Goal: Information Seeking & Learning: Learn about a topic

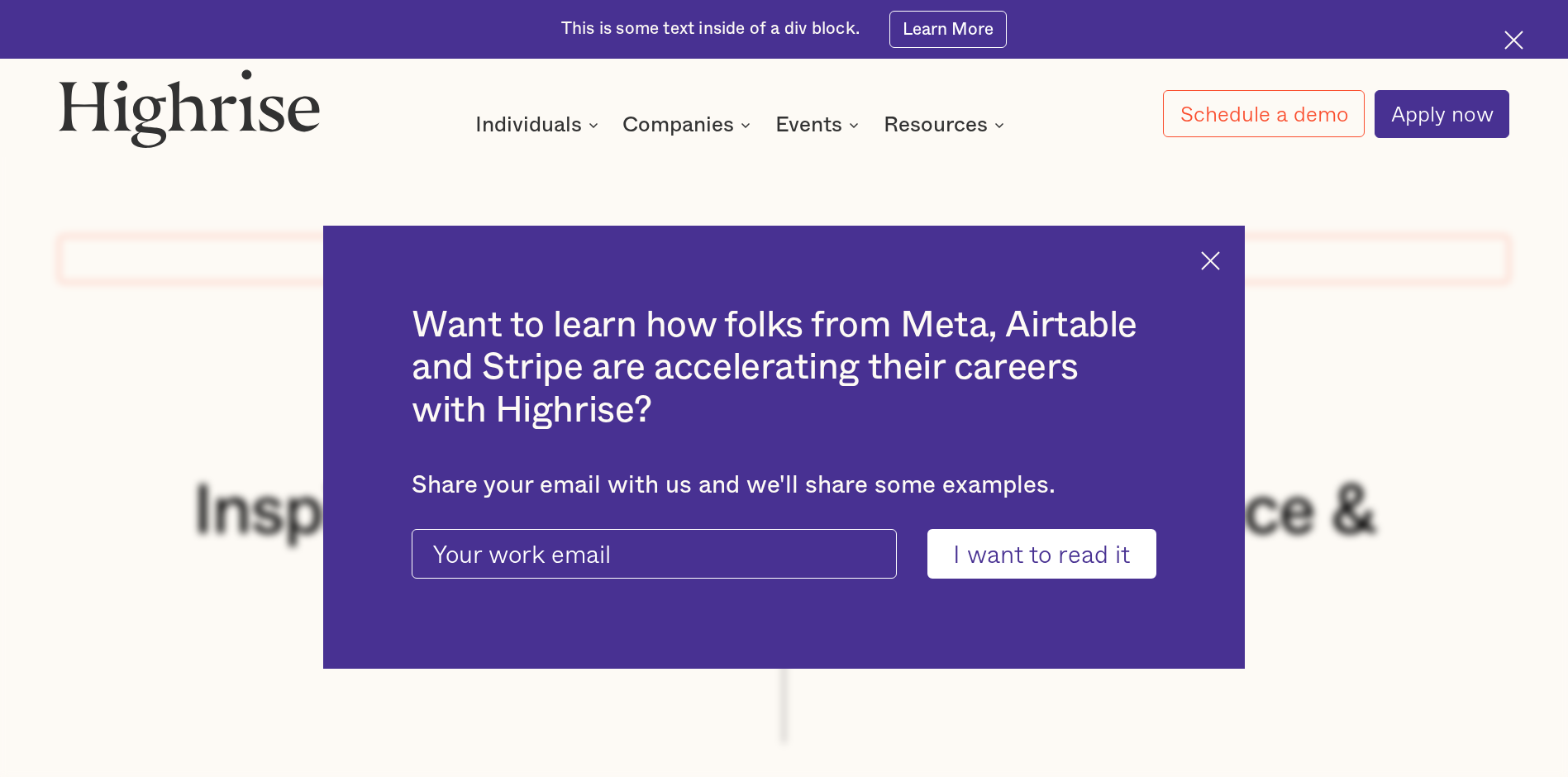
scroll to position [437, 0]
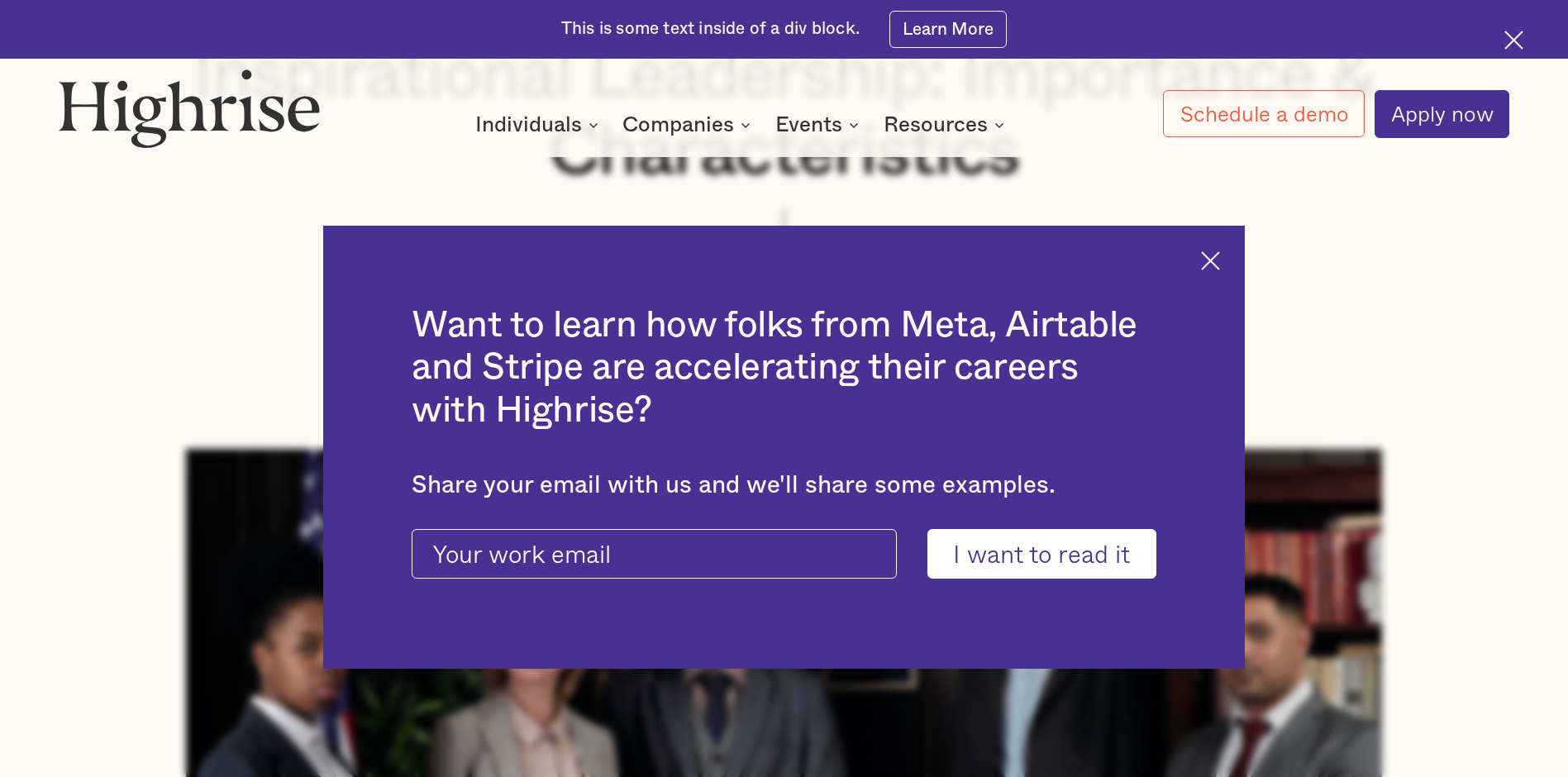
click at [1220, 256] on img at bounding box center [1210, 261] width 19 height 19
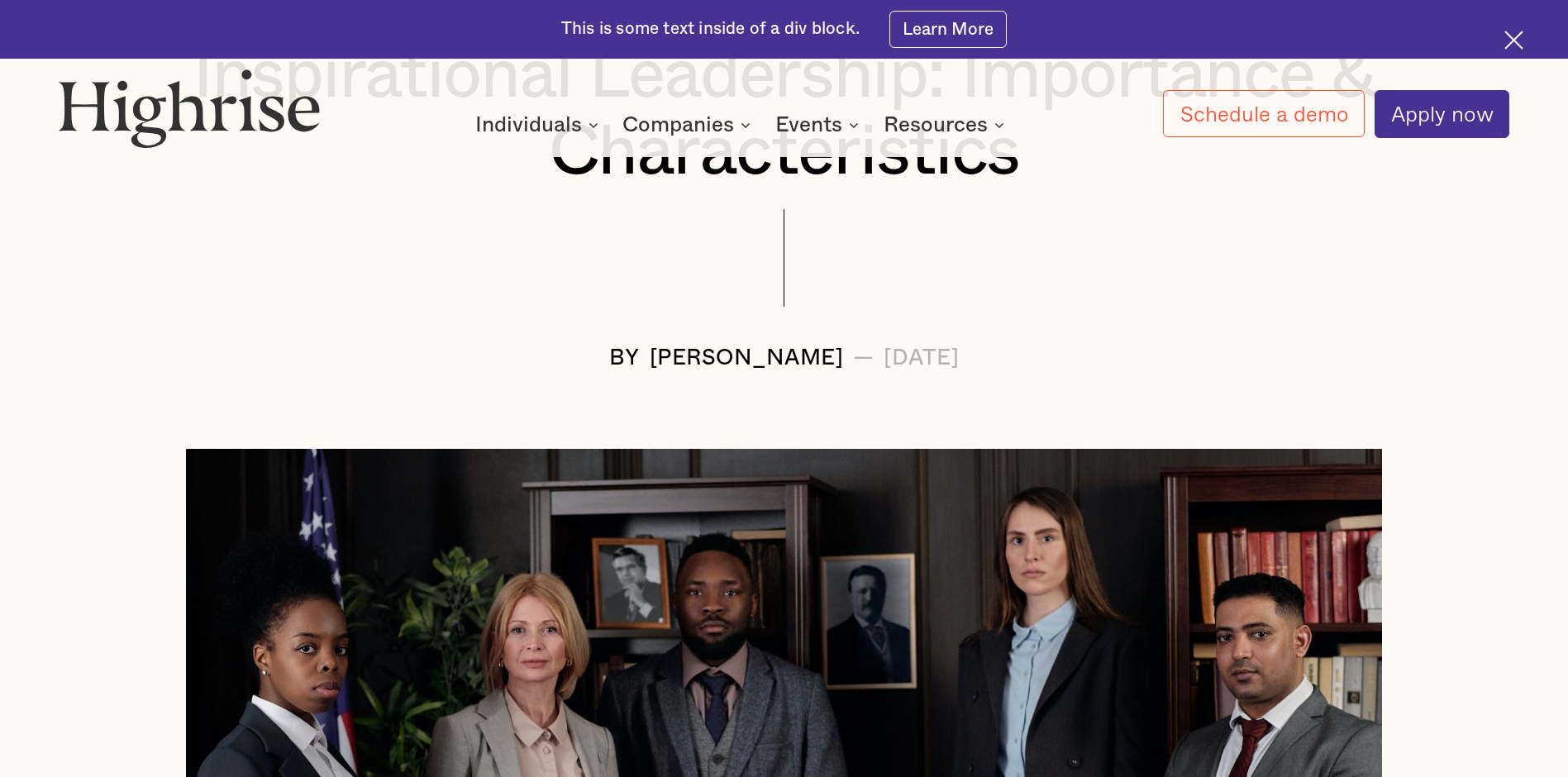
click at [1511, 42] on img at bounding box center [1514, 40] width 19 height 19
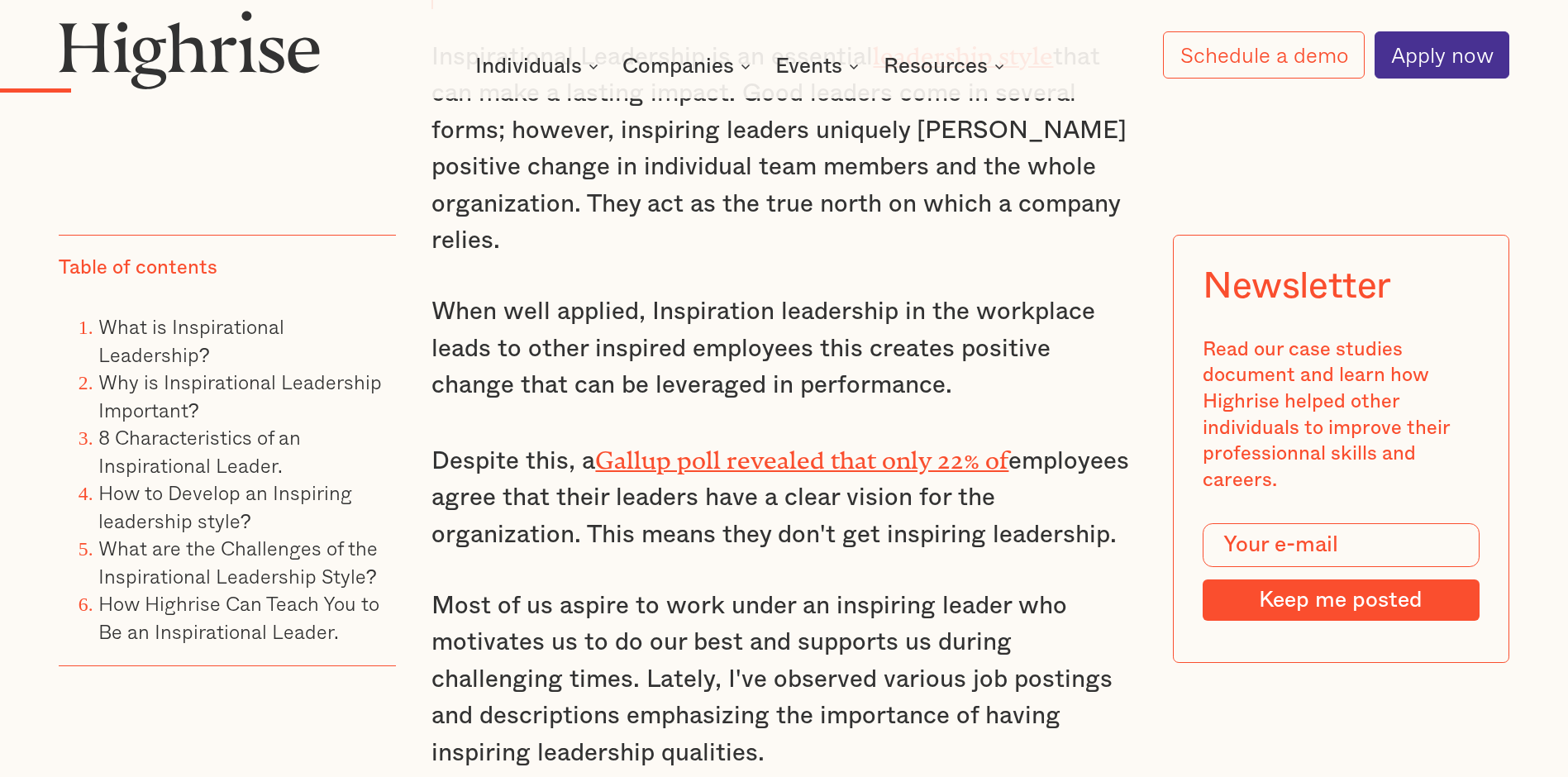
scroll to position [2035, 0]
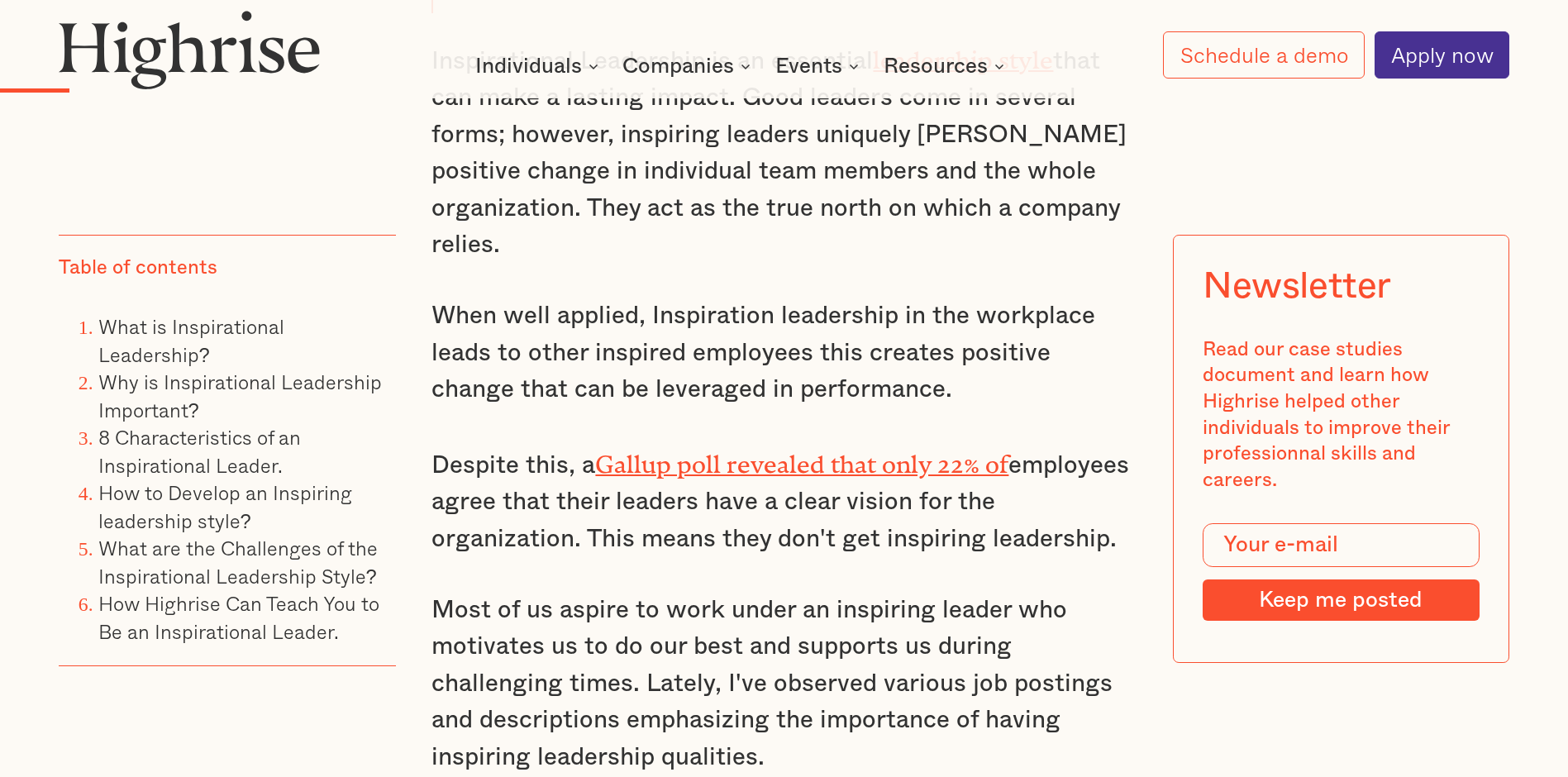
drag, startPoint x: 432, startPoint y: 338, endPoint x: 870, endPoint y: 402, distance: 442.7
click at [870, 402] on p "When well applied, Inspiration leadership in the workplace leads to other inspi…" at bounding box center [784, 352] width 705 height 110
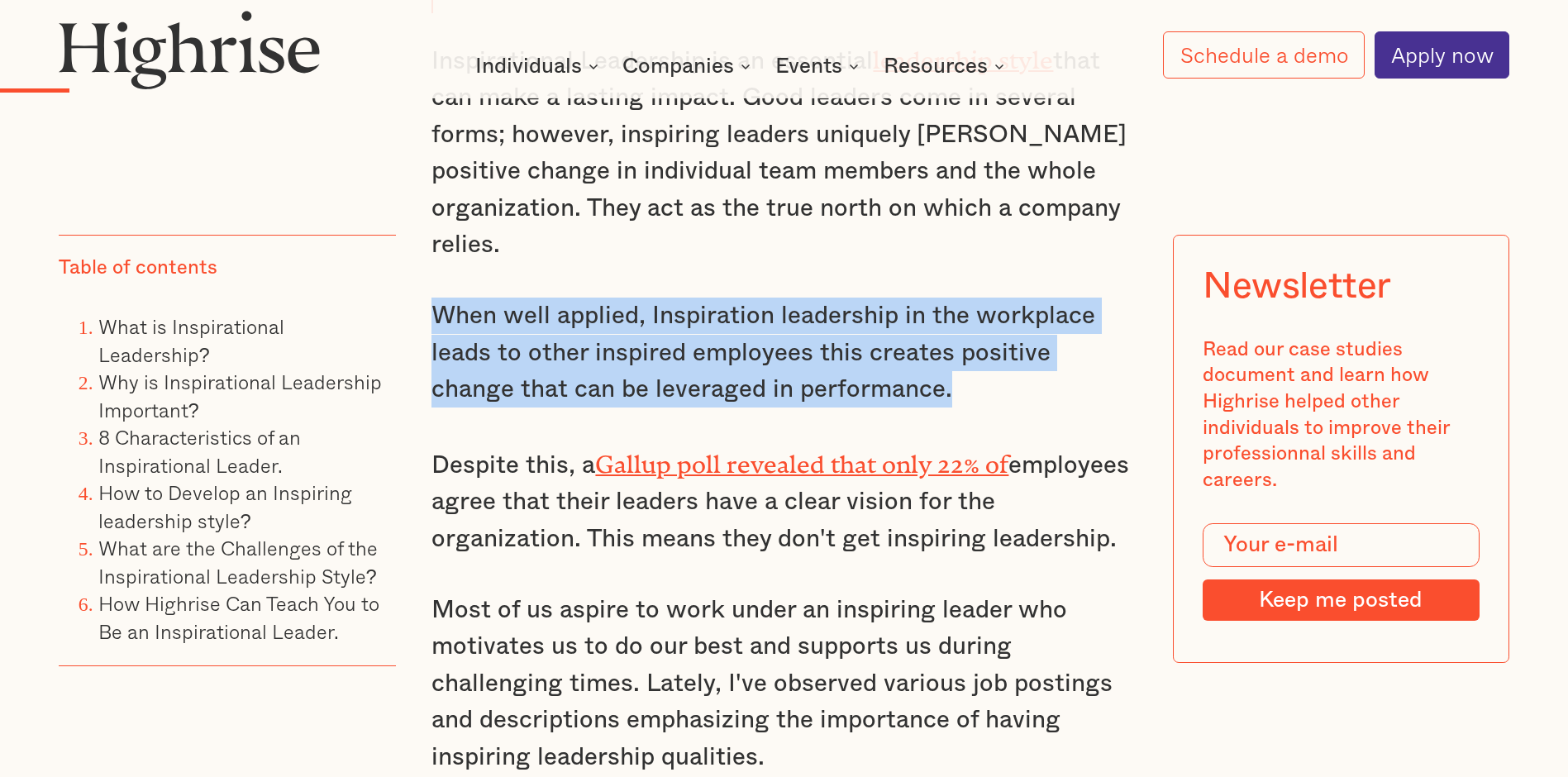
click at [814, 263] on p "Inspirational Leadership is an essential leadership style that can make a lasti…" at bounding box center [784, 151] width 705 height 225
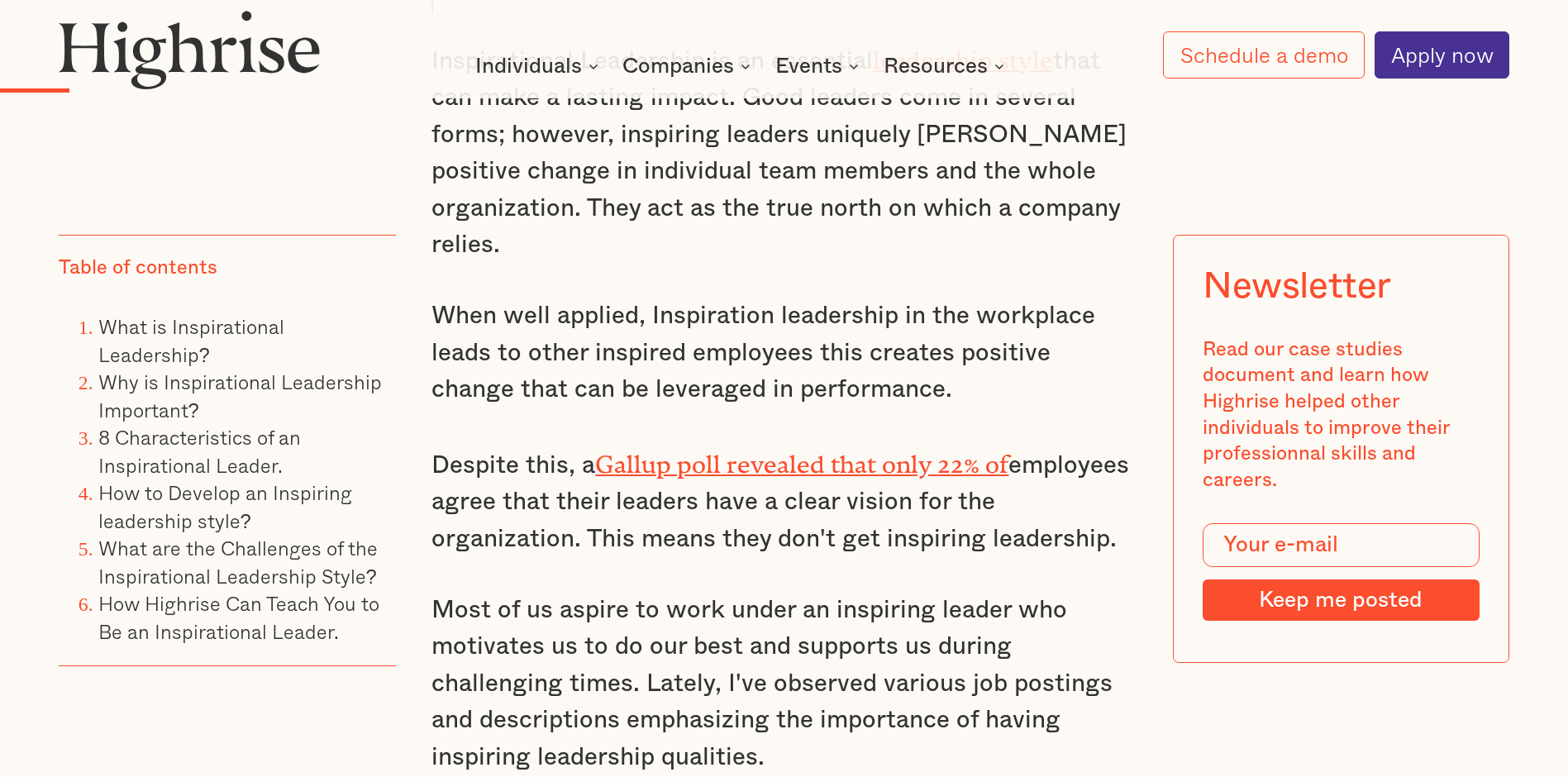
drag, startPoint x: 748, startPoint y: 111, endPoint x: 1002, endPoint y: 421, distance: 400.8
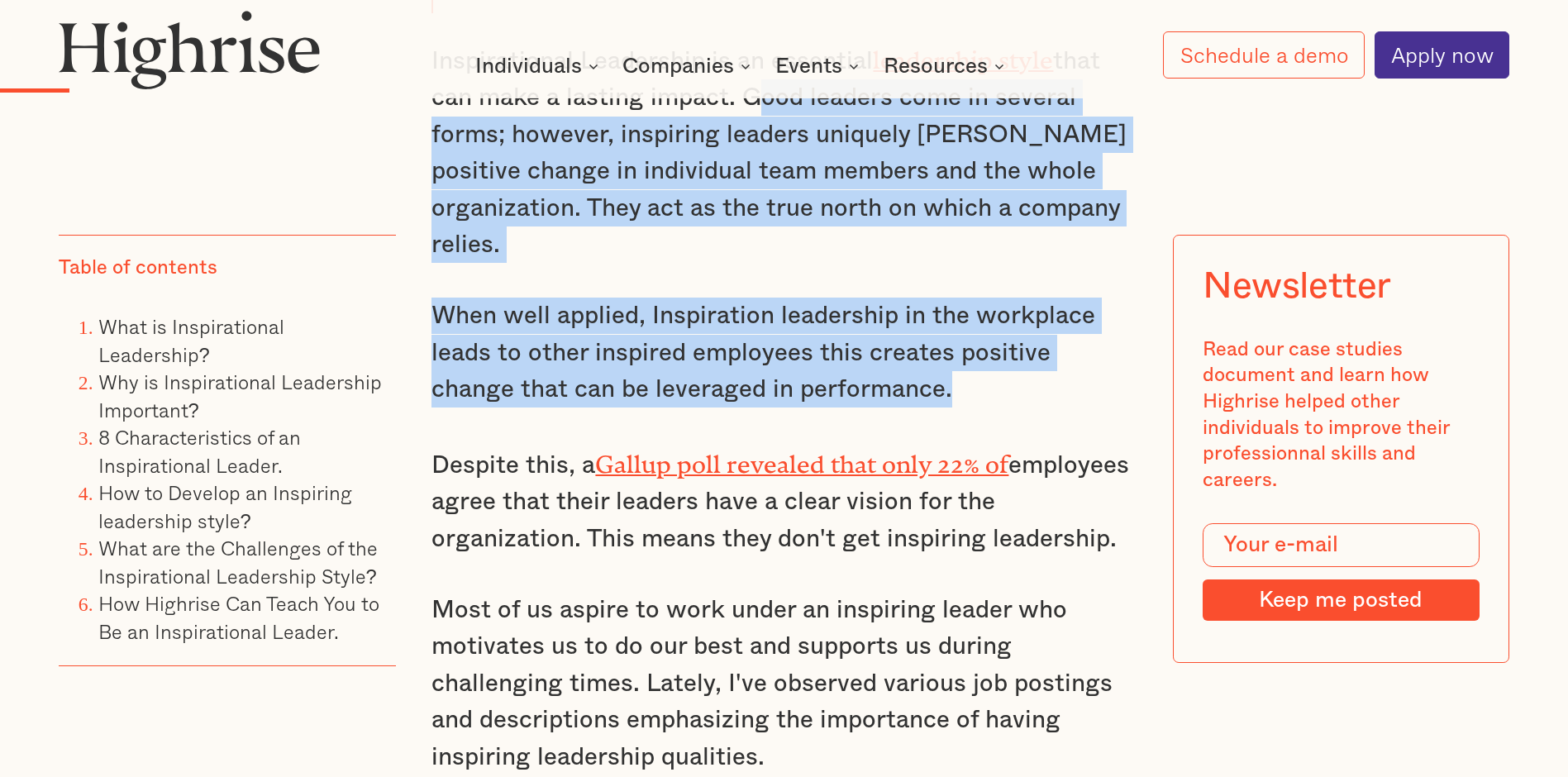
drag, startPoint x: 1002, startPoint y: 421, endPoint x: 768, endPoint y: 351, distance: 244.2
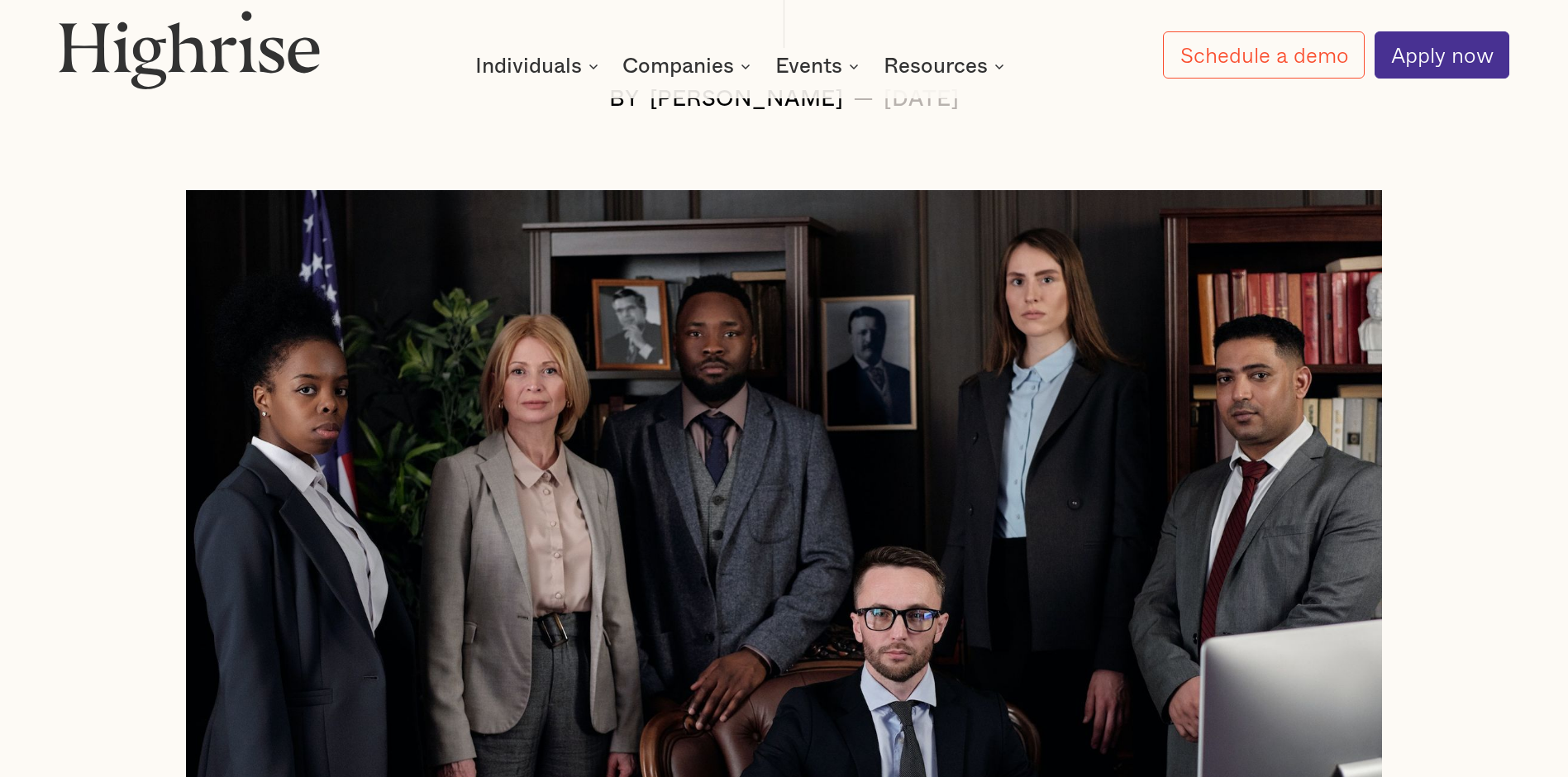
scroll to position [287, 0]
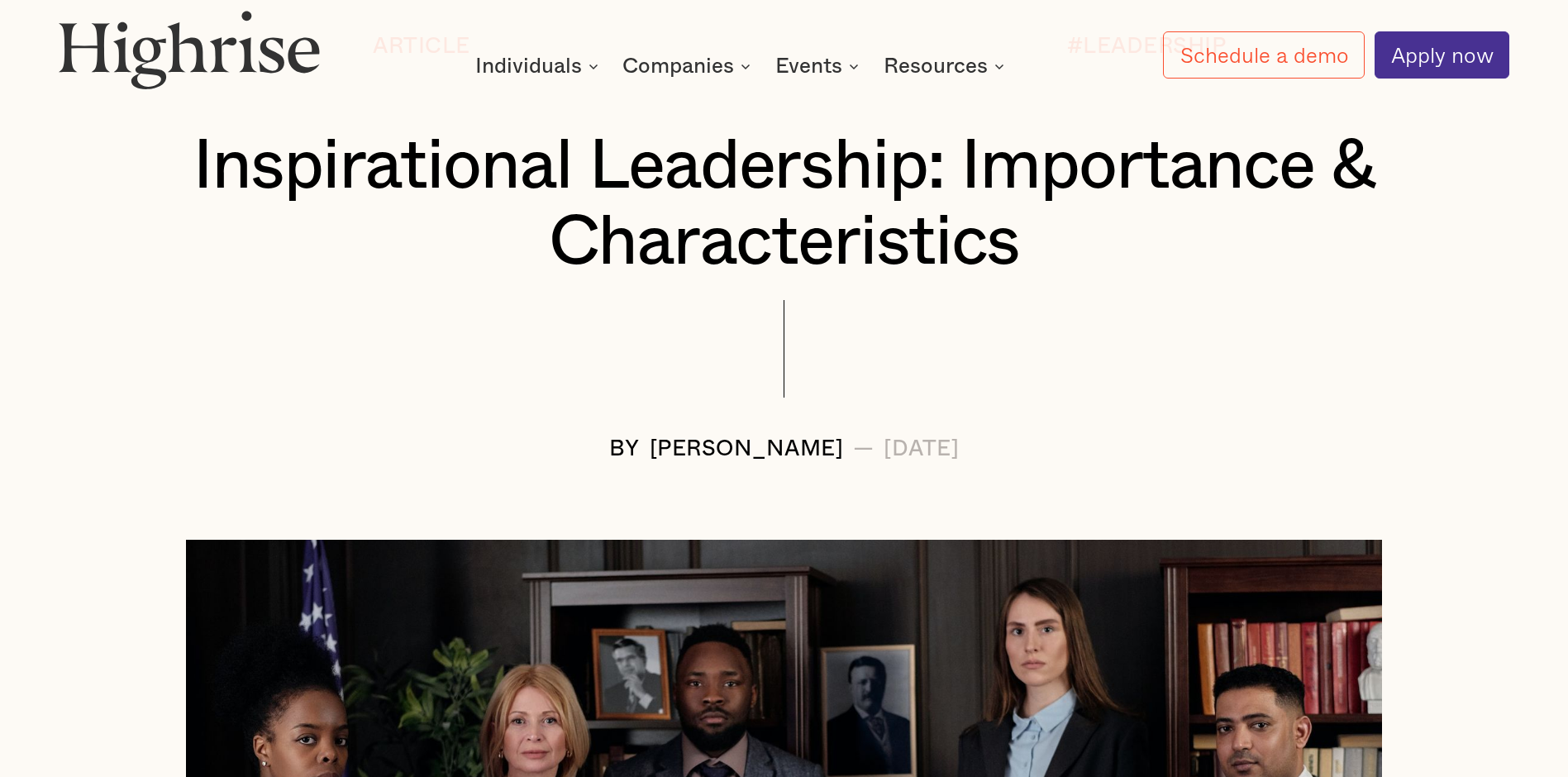
drag, startPoint x: 614, startPoint y: 455, endPoint x: 804, endPoint y: 450, distance: 190.1
click at [804, 450] on div "[PERSON_NAME]" at bounding box center [746, 449] width 194 height 24
drag, startPoint x: 804, startPoint y: 450, endPoint x: 770, endPoint y: 456, distance: 34.5
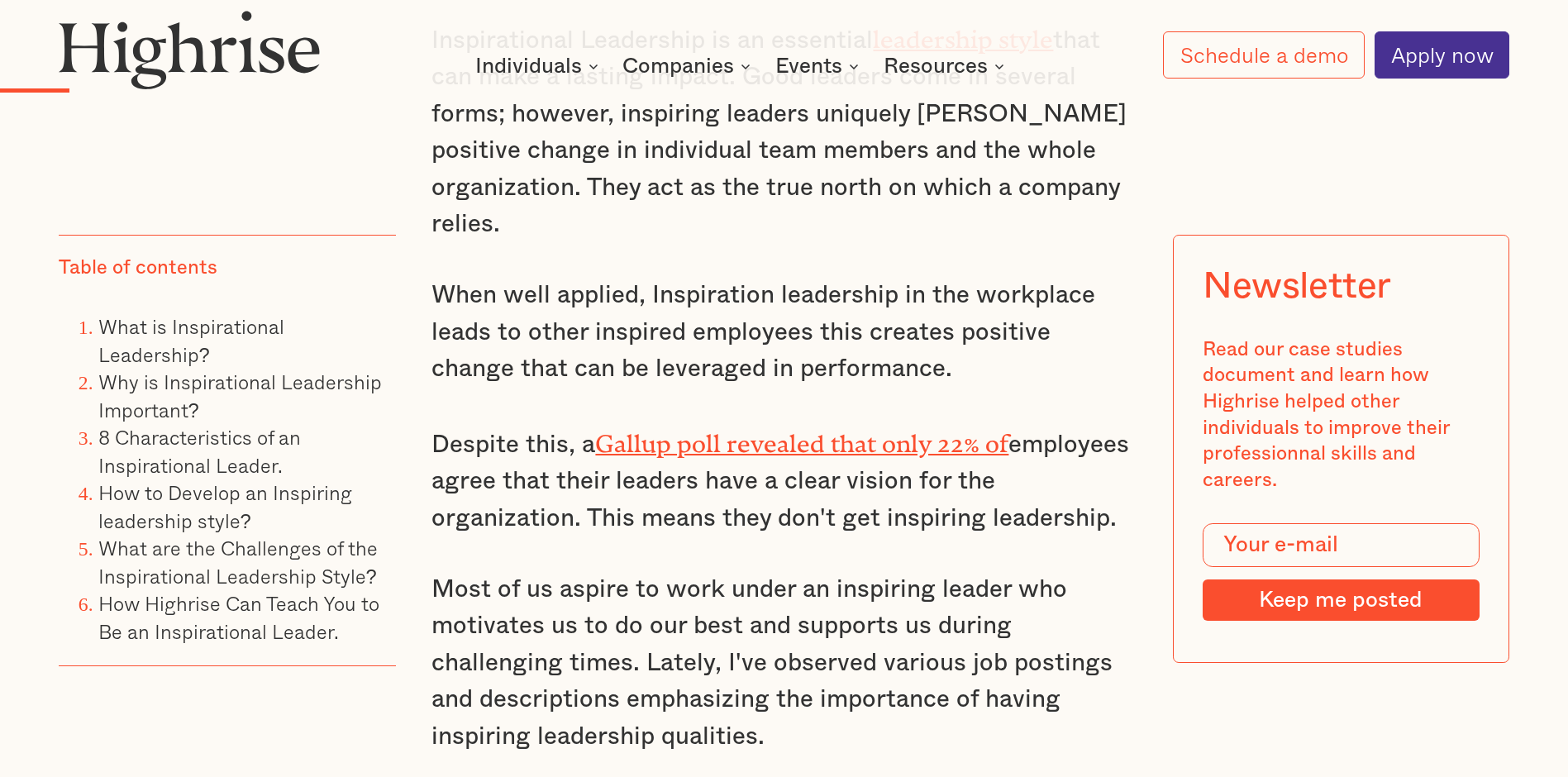
scroll to position [1972, 0]
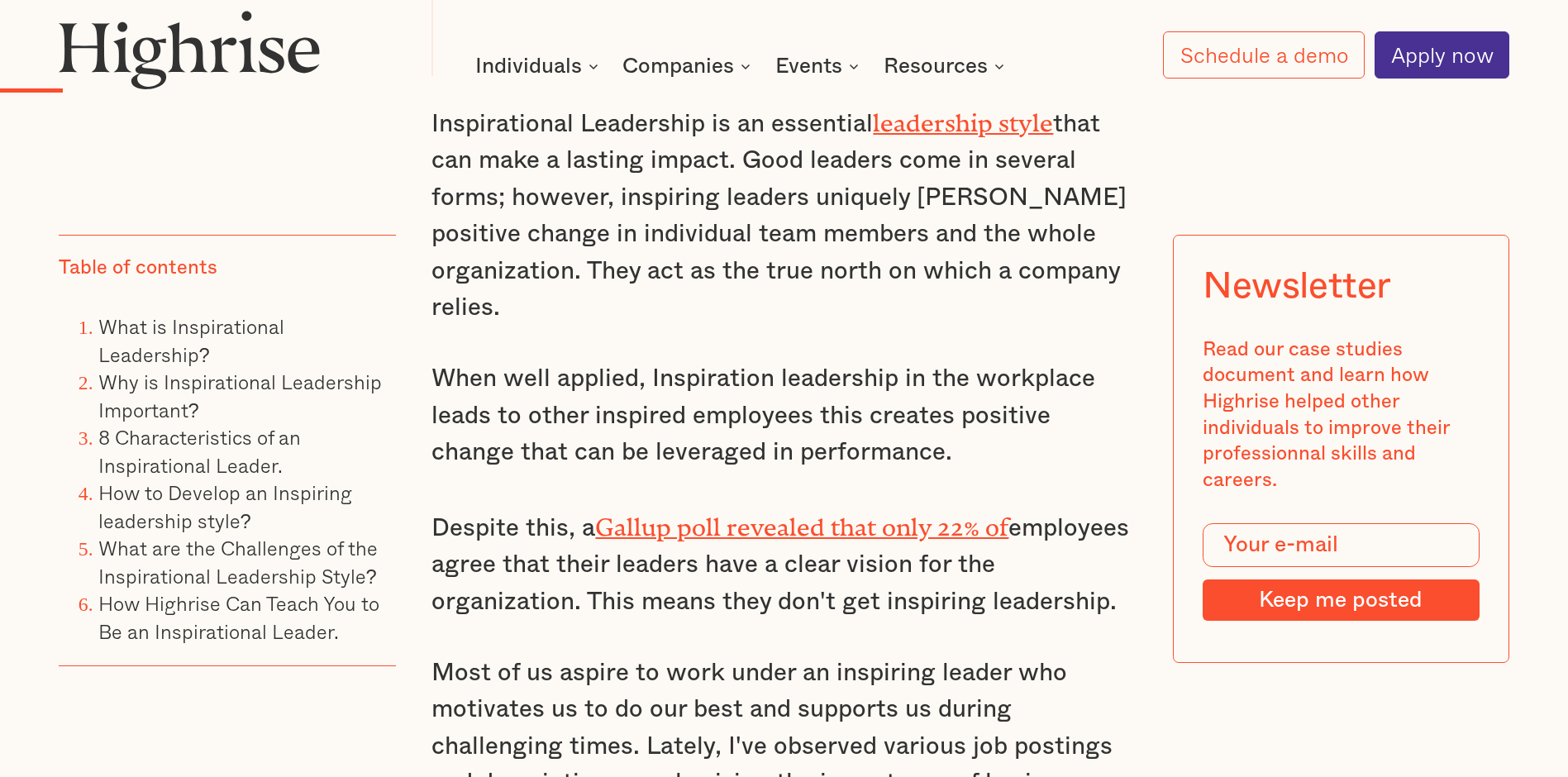
drag, startPoint x: 738, startPoint y: 174, endPoint x: 944, endPoint y: 484, distance: 372.2
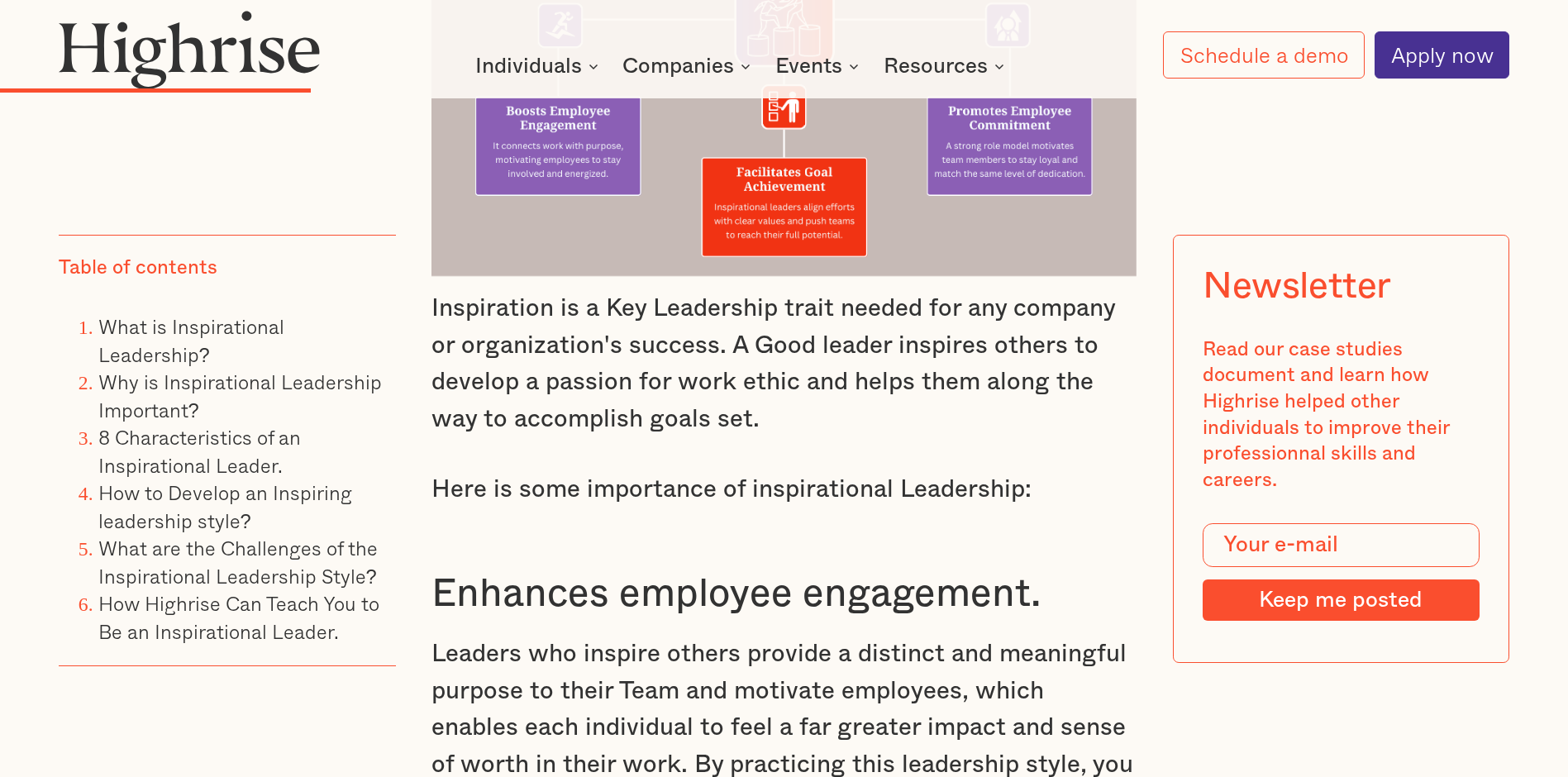
scroll to position [4807, 0]
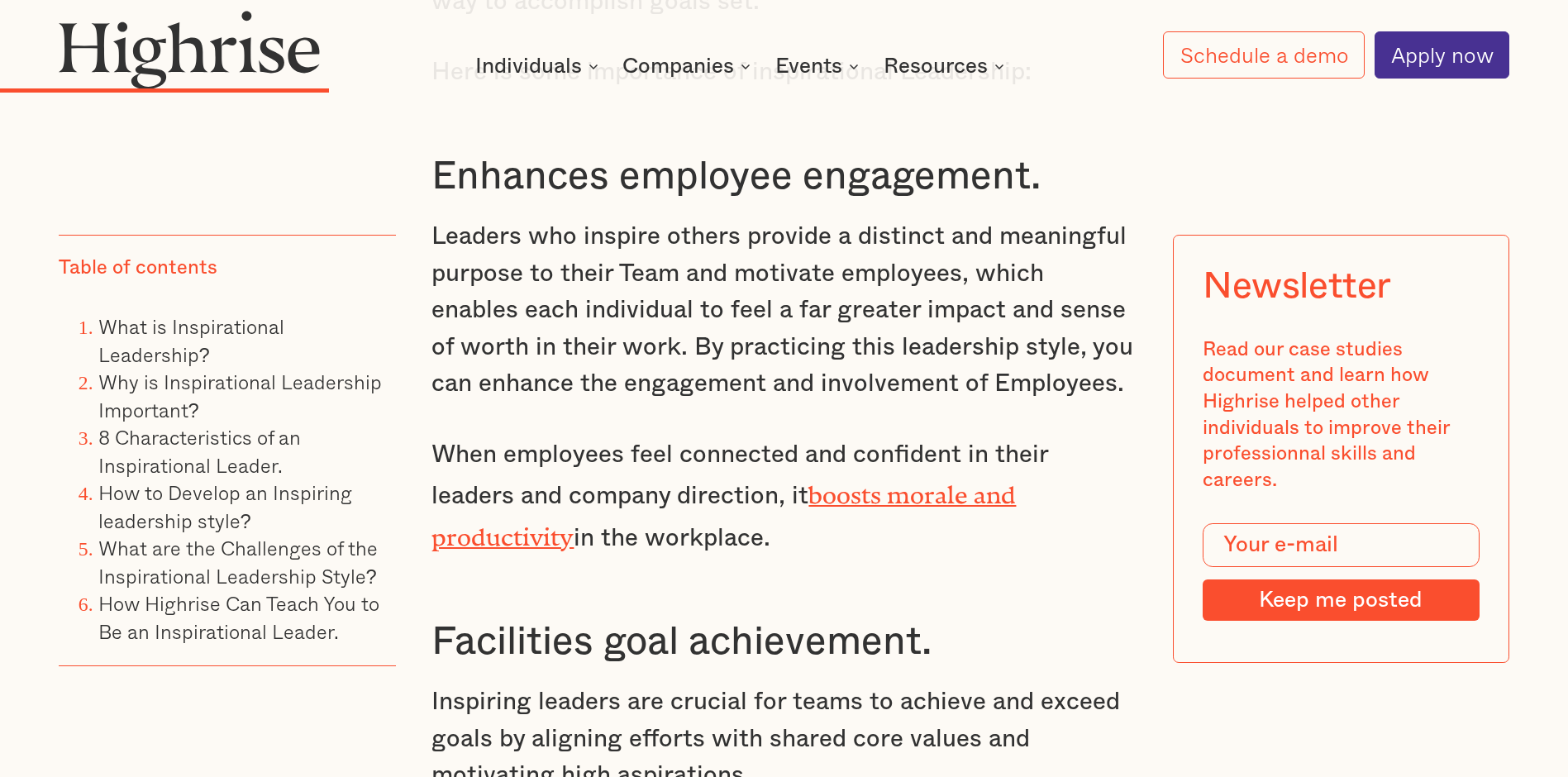
click at [616, 488] on p "When employees feel connected and confident in their leaders and company direct…" at bounding box center [784, 497] width 705 height 120
drag, startPoint x: 427, startPoint y: 250, endPoint x: 580, endPoint y: 354, distance: 185.0
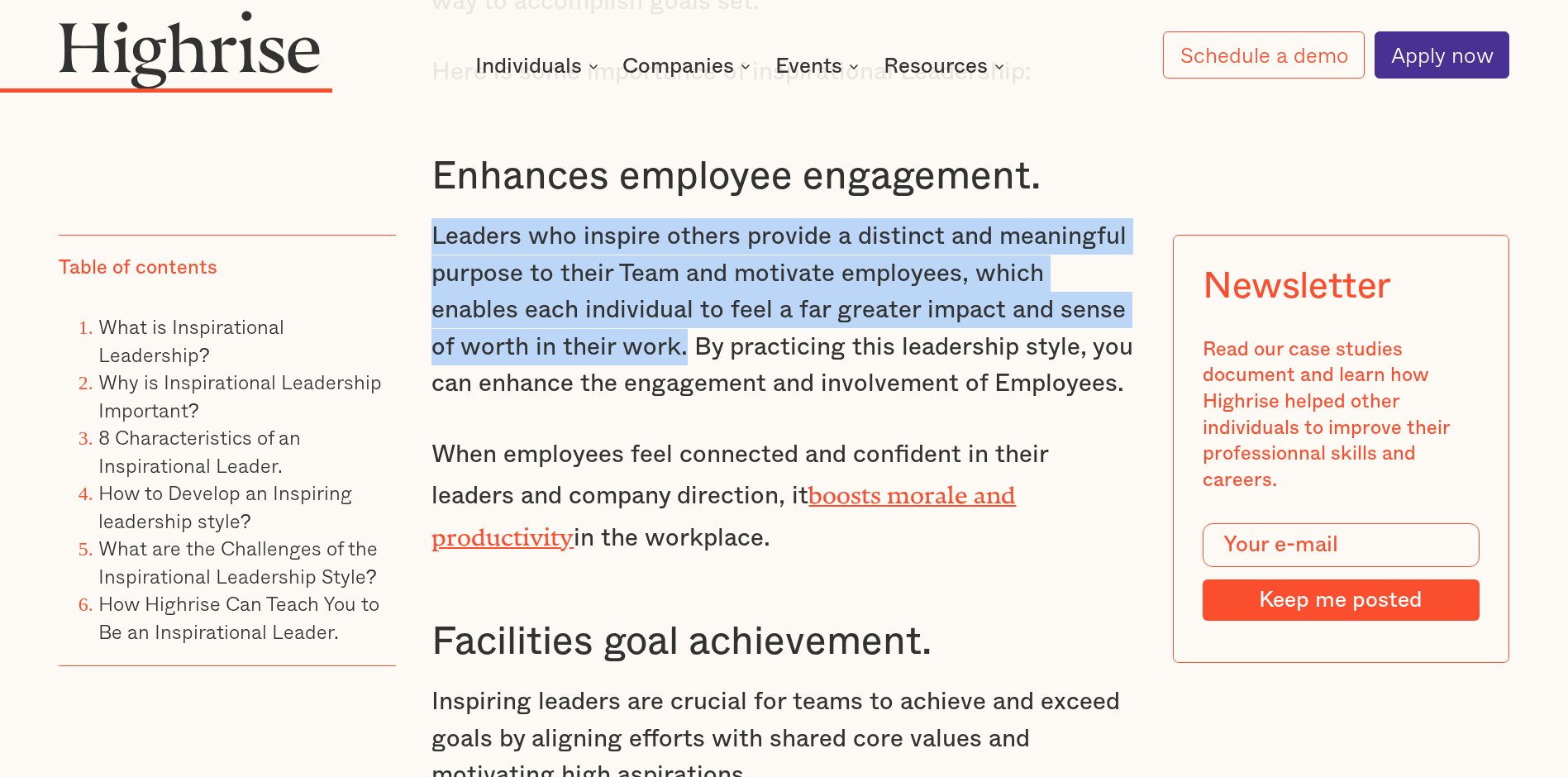
drag, startPoint x: 434, startPoint y: 457, endPoint x: 621, endPoint y: 547, distance: 207.5
click at [621, 547] on p "When employees feel connected and confident in their leaders and company direct…" at bounding box center [784, 497] width 705 height 120
